Goal: Information Seeking & Learning: Check status

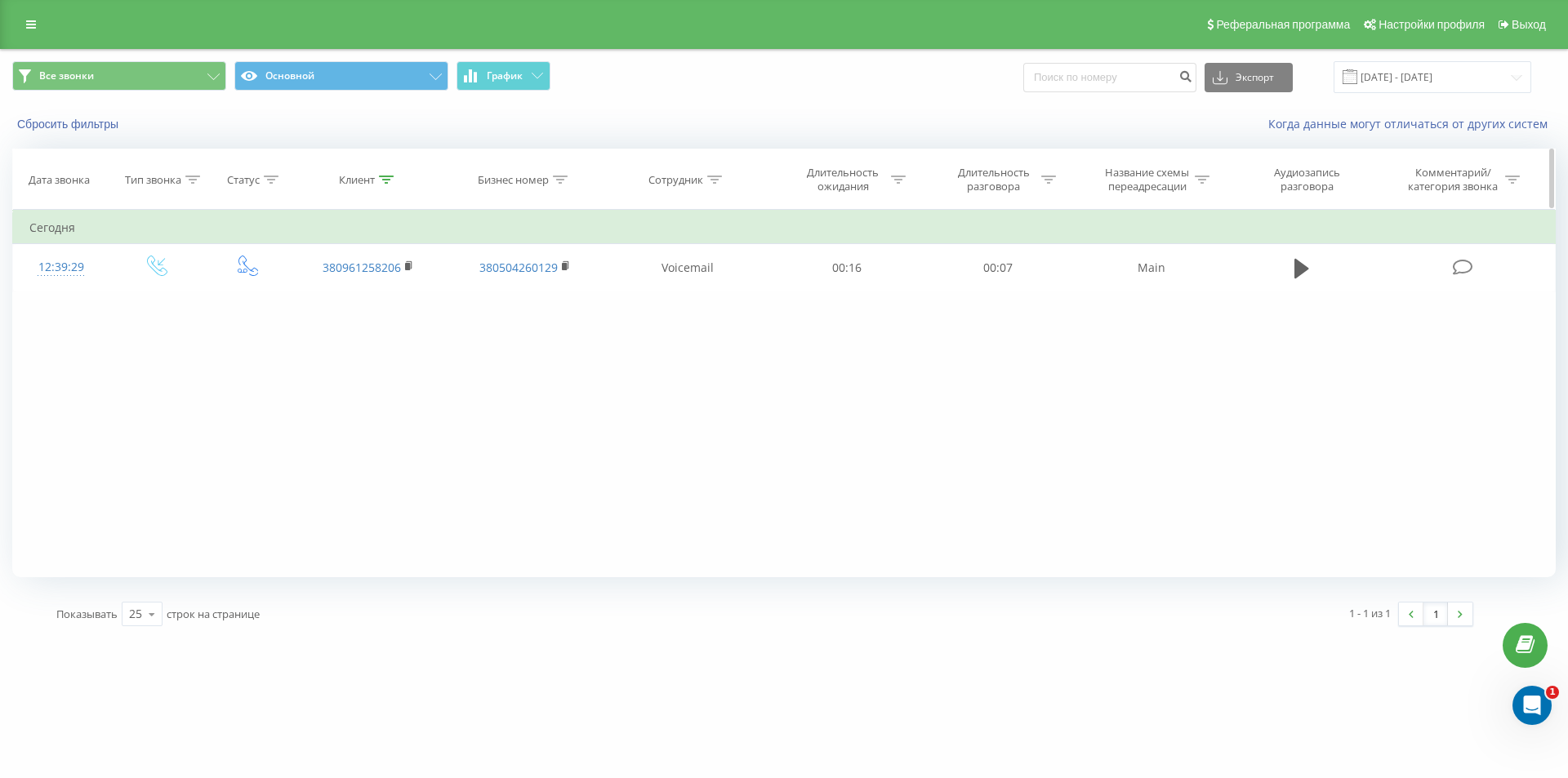
click at [387, 179] on icon at bounding box center [386, 180] width 15 height 8
click at [328, 334] on button "Отмена" at bounding box center [331, 329] width 70 height 20
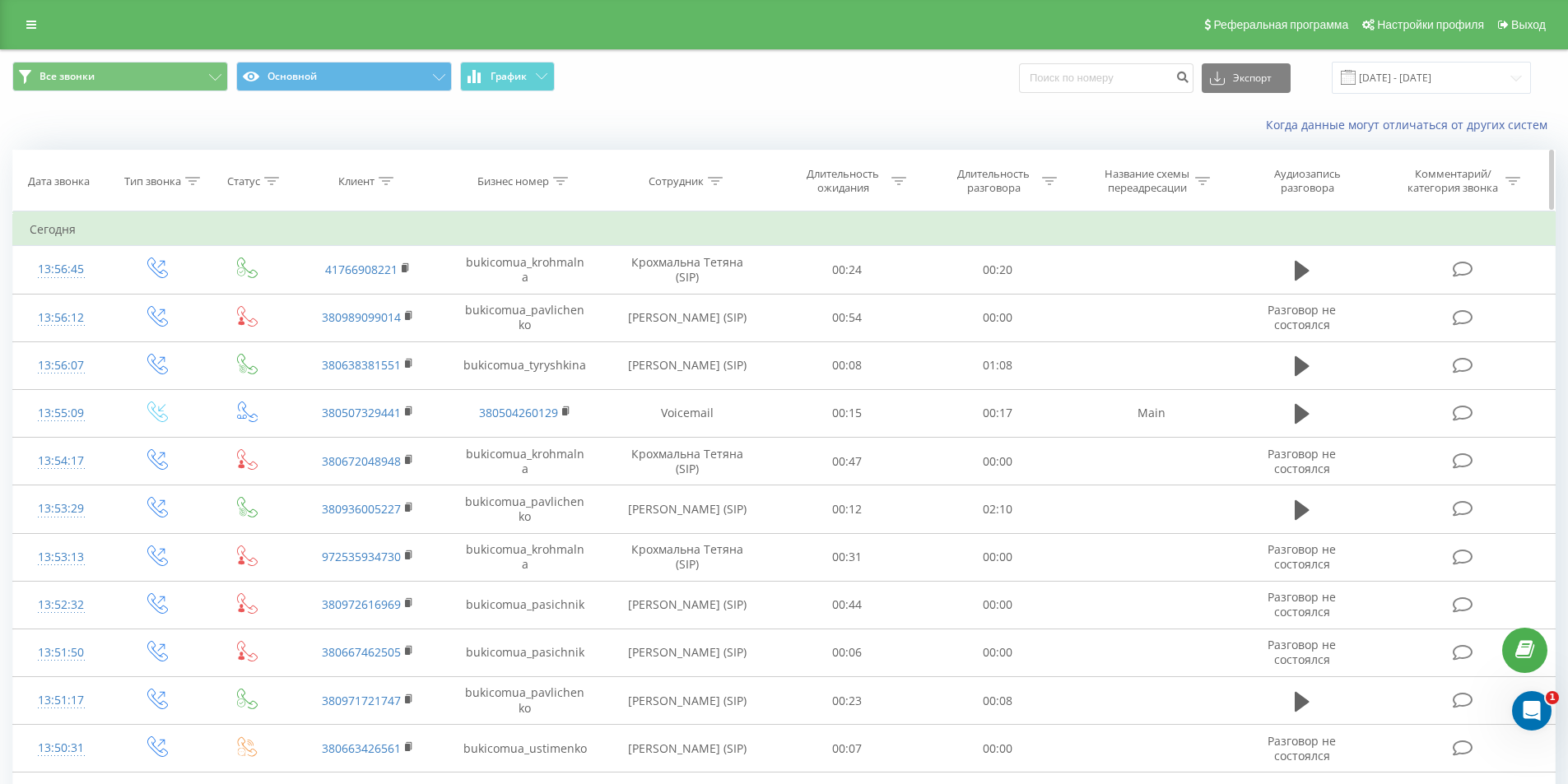
click at [719, 174] on div at bounding box center [715, 181] width 15 height 14
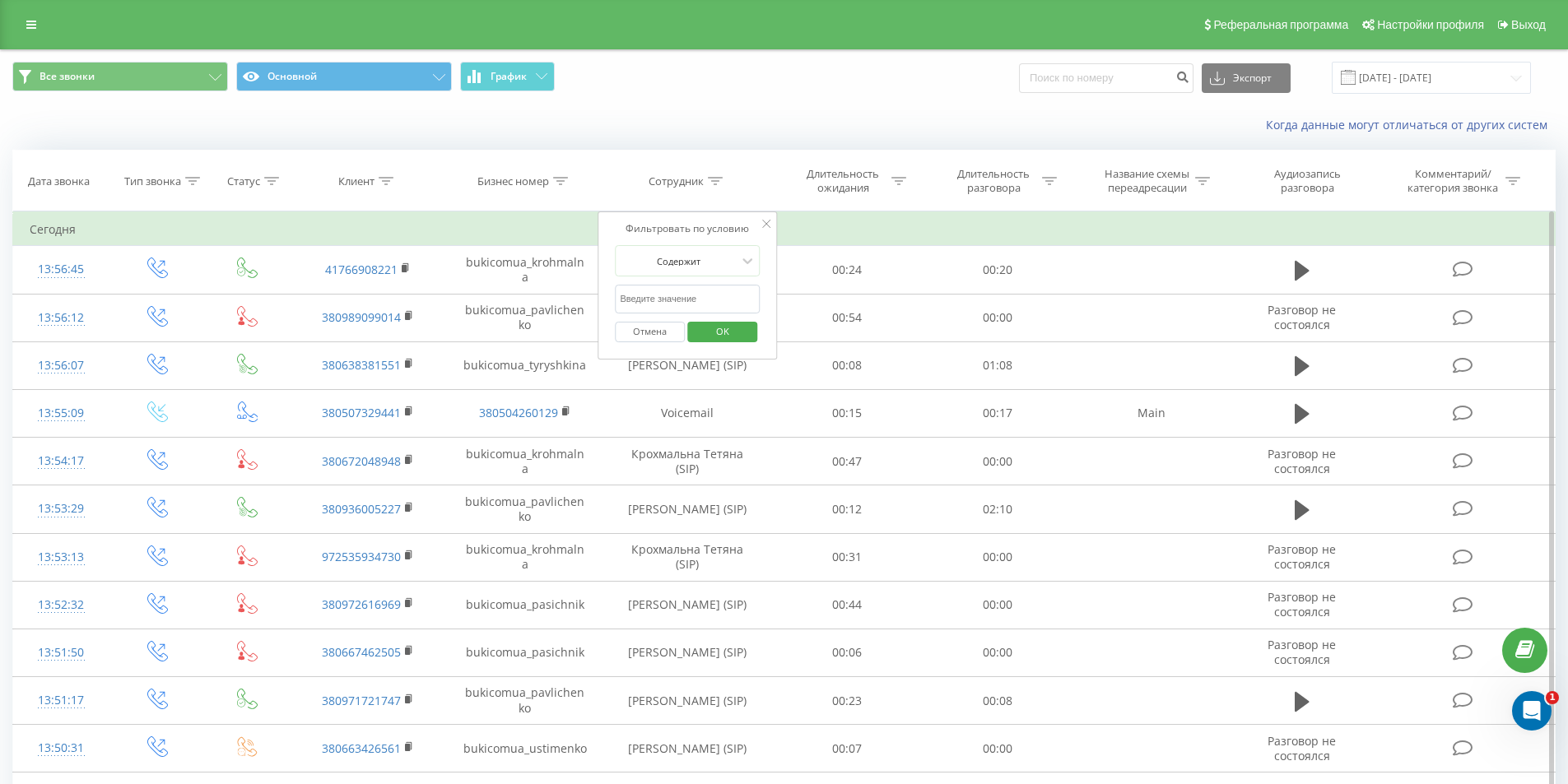
click at [667, 298] on input "text" at bounding box center [687, 298] width 145 height 29
type input "[PERSON_NAME]"
click at [725, 334] on span "OK" at bounding box center [723, 330] width 46 height 25
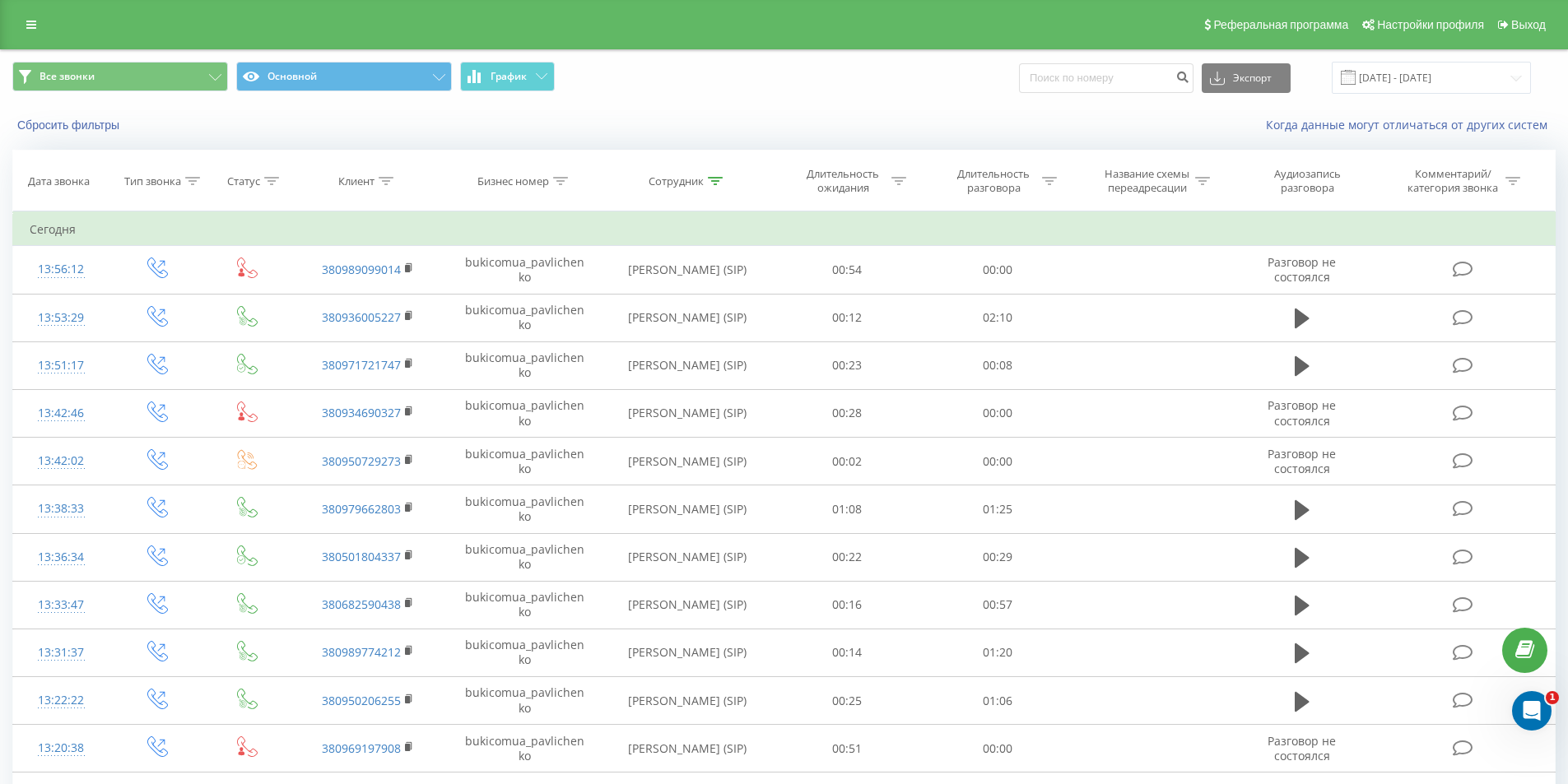
click at [1356, 74] on span at bounding box center [1348, 78] width 15 height 15
click at [1390, 77] on input "[DATE] - [DATE]" at bounding box center [1431, 78] width 199 height 32
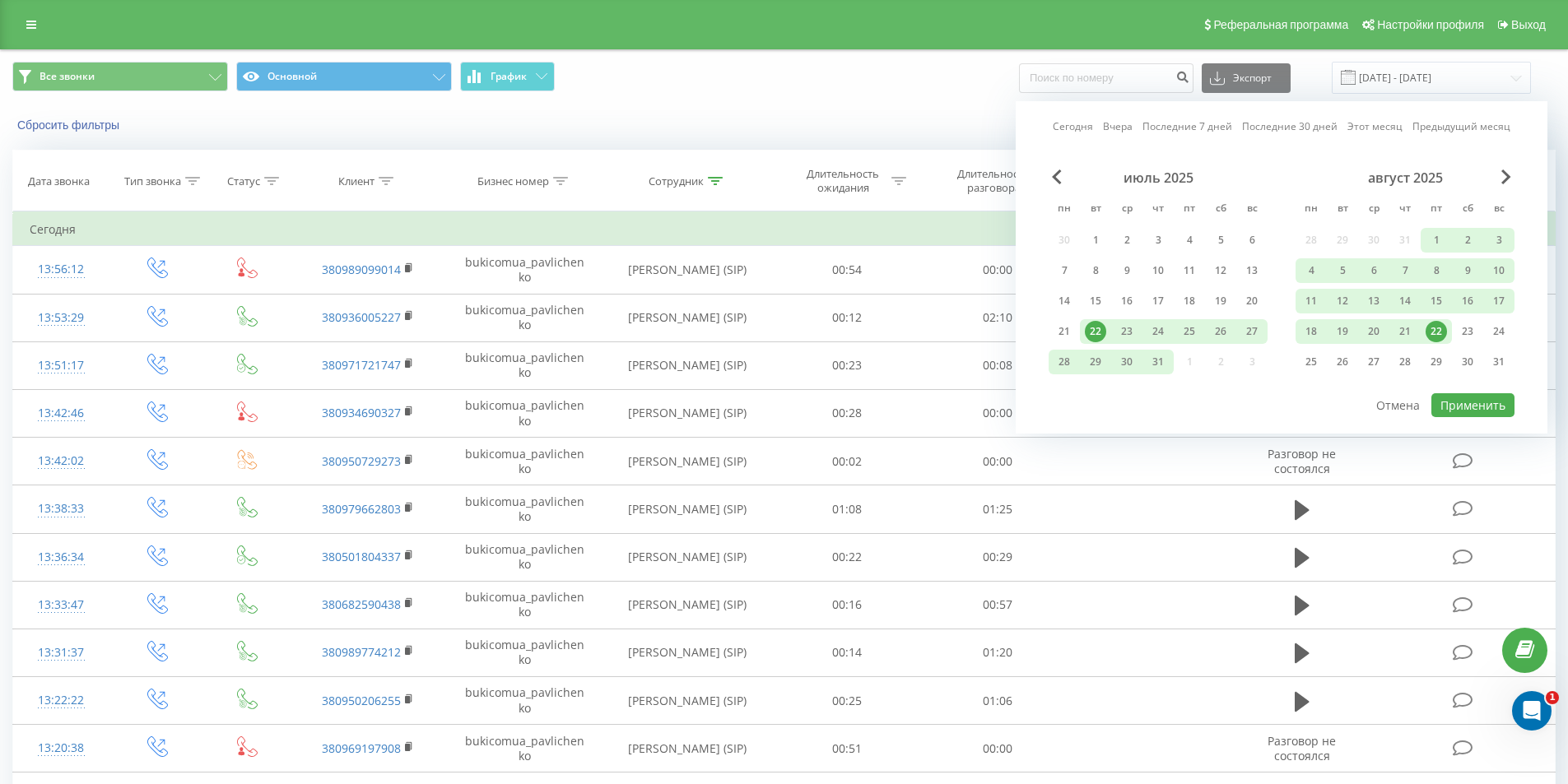
click at [1436, 333] on div "22" at bounding box center [1436, 331] width 22 height 22
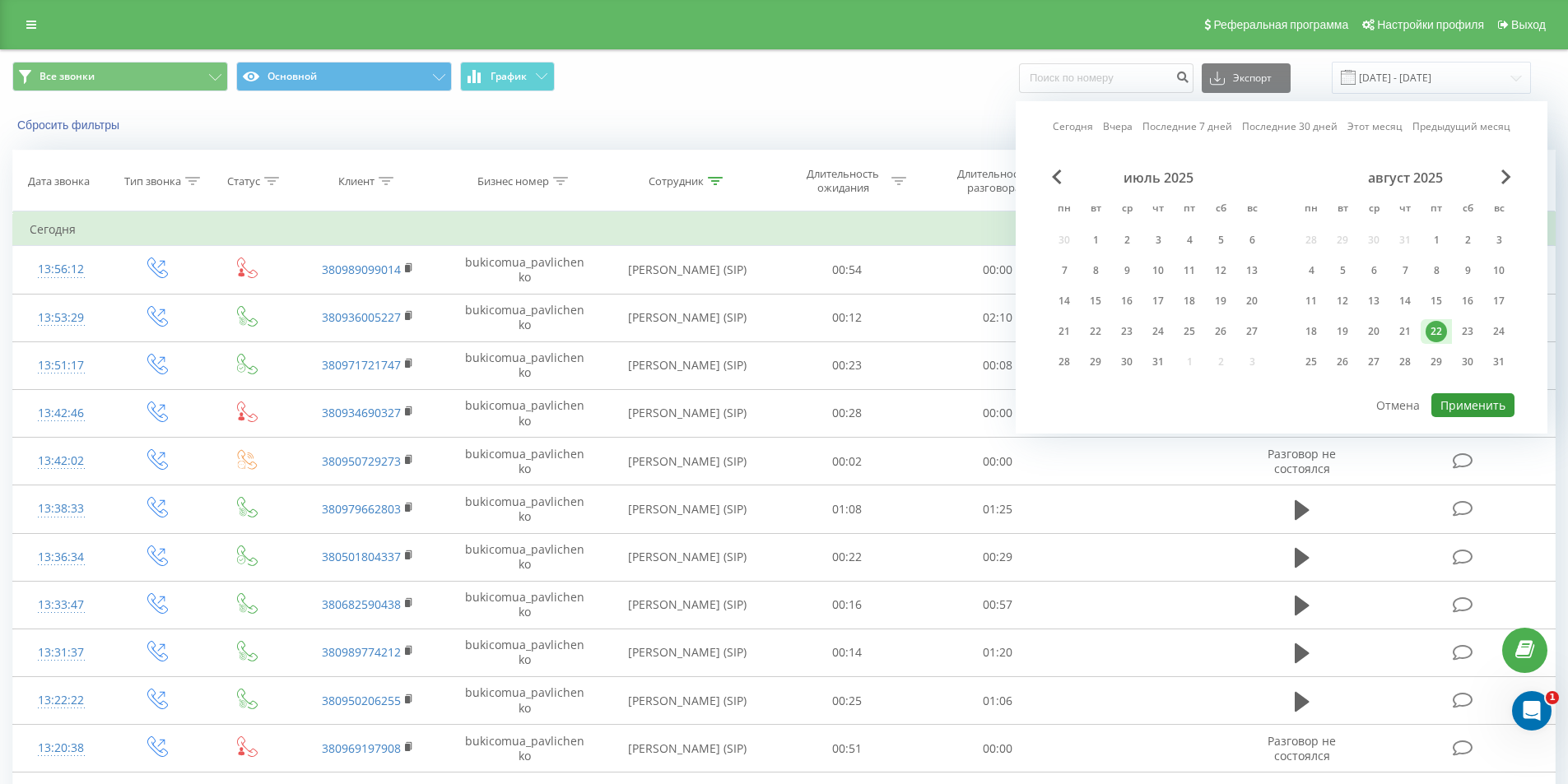
click at [1482, 415] on button "Применить" at bounding box center [1472, 404] width 84 height 23
type input "[DATE] - [DATE]"
